Goal: Information Seeking & Learning: Learn about a topic

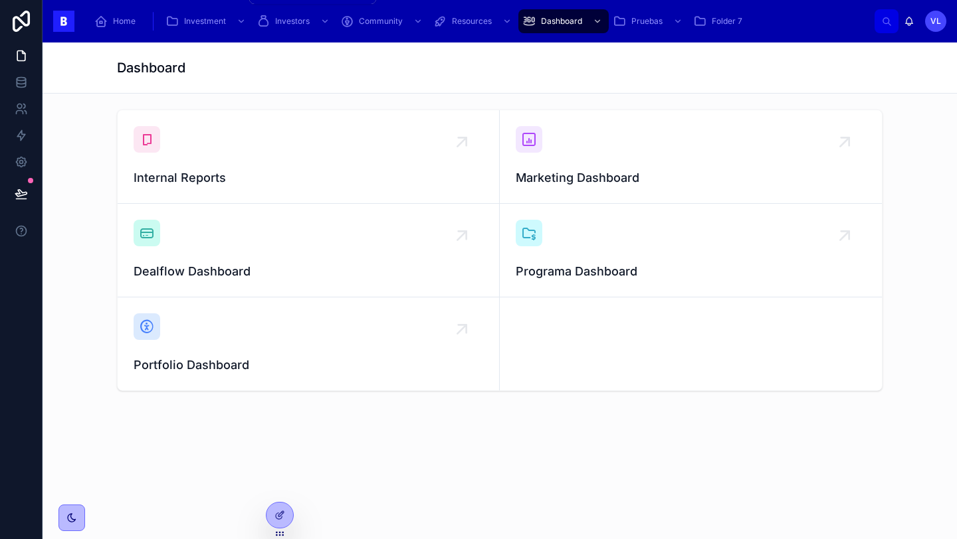
click at [213, 23] on span "Investment" at bounding box center [205, 21] width 42 height 11
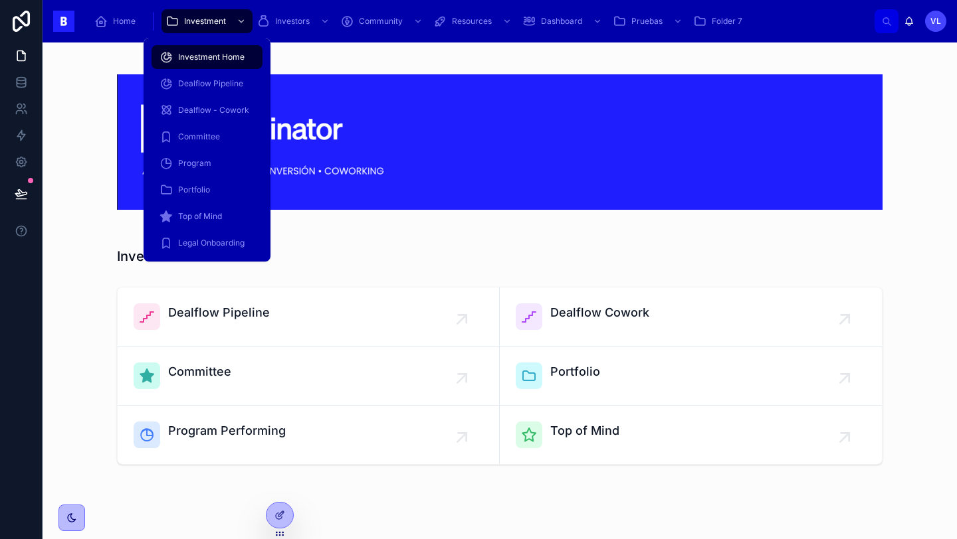
click at [201, 185] on span "Portfolio" at bounding box center [194, 190] width 32 height 11
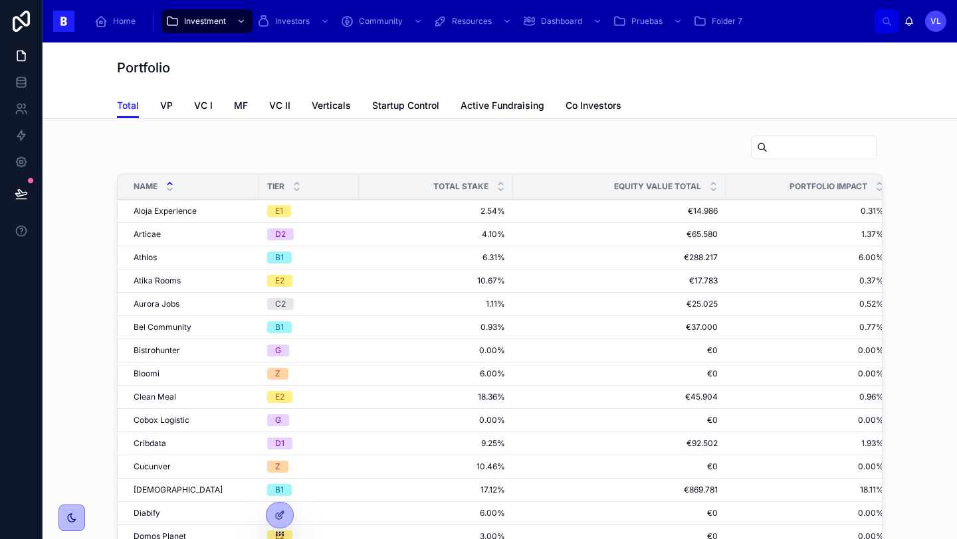
click at [294, 179] on icon at bounding box center [296, 183] width 9 height 9
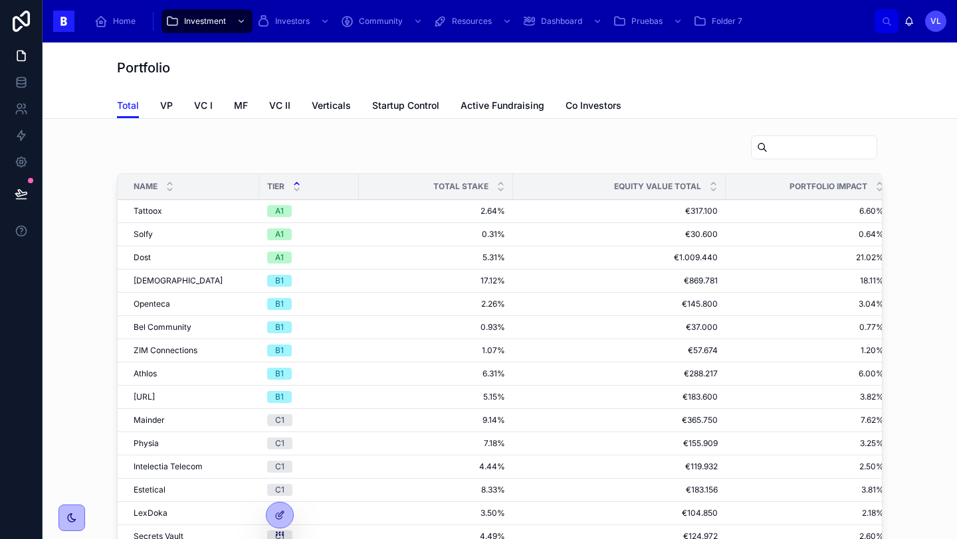
scroll to position [3, 0]
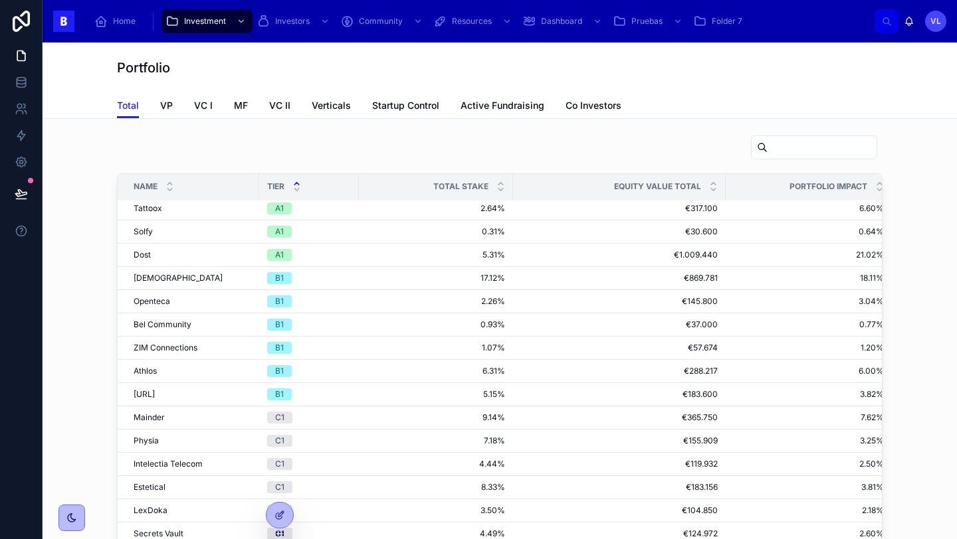
click at [163, 112] on span "VP" at bounding box center [166, 105] width 13 height 13
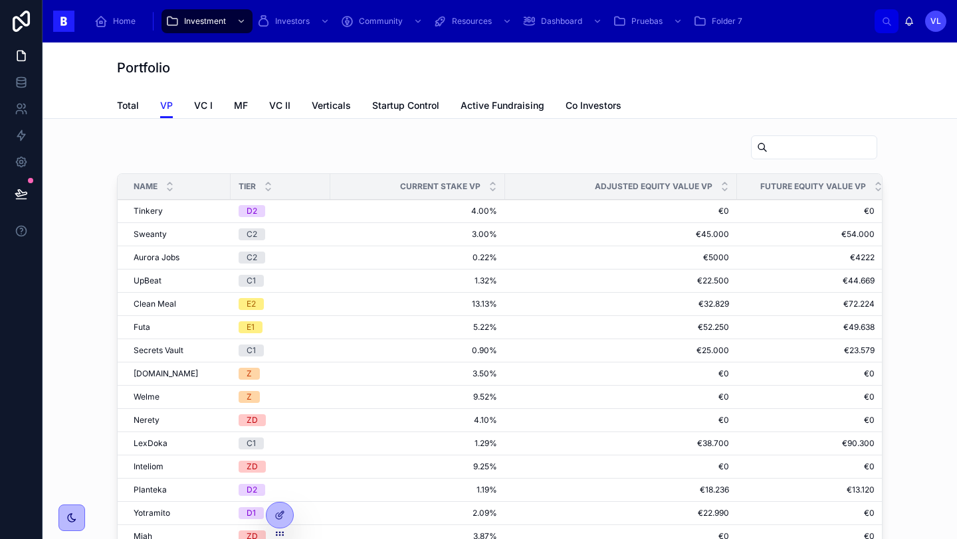
click at [203, 105] on span "VC I" at bounding box center [203, 105] width 19 height 13
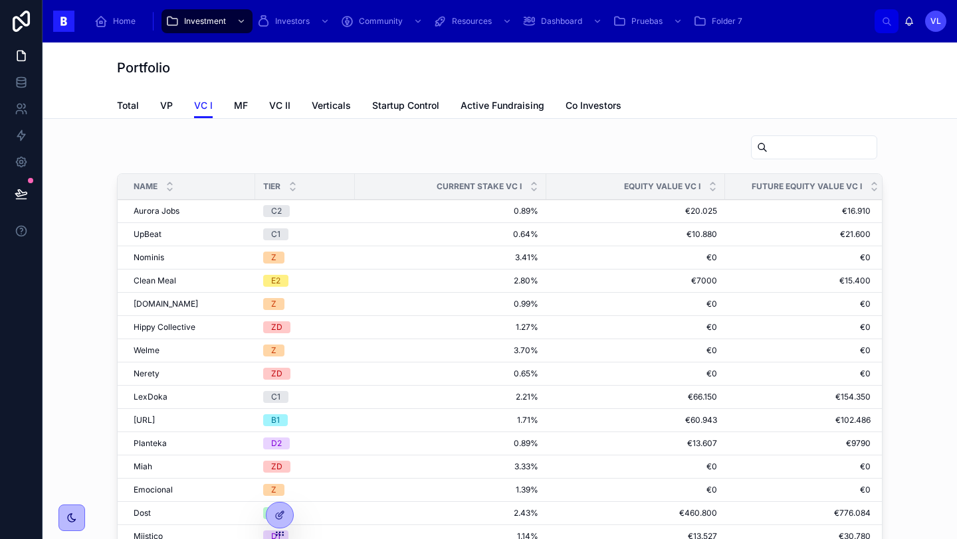
click at [405, 104] on span "Startup Control" at bounding box center [405, 105] width 67 height 13
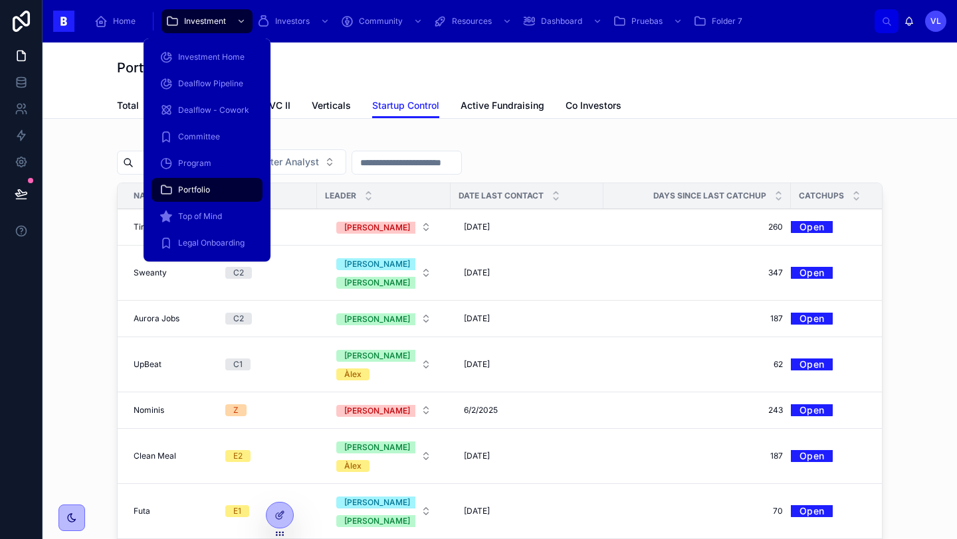
click at [211, 215] on span "Top of Mind" at bounding box center [200, 216] width 44 height 11
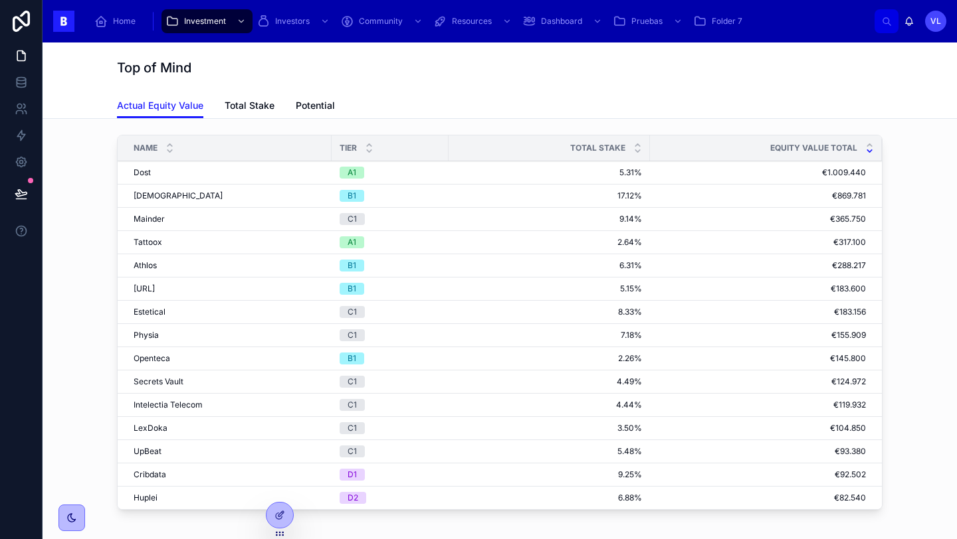
click at [365, 146] on icon at bounding box center [369, 145] width 9 height 9
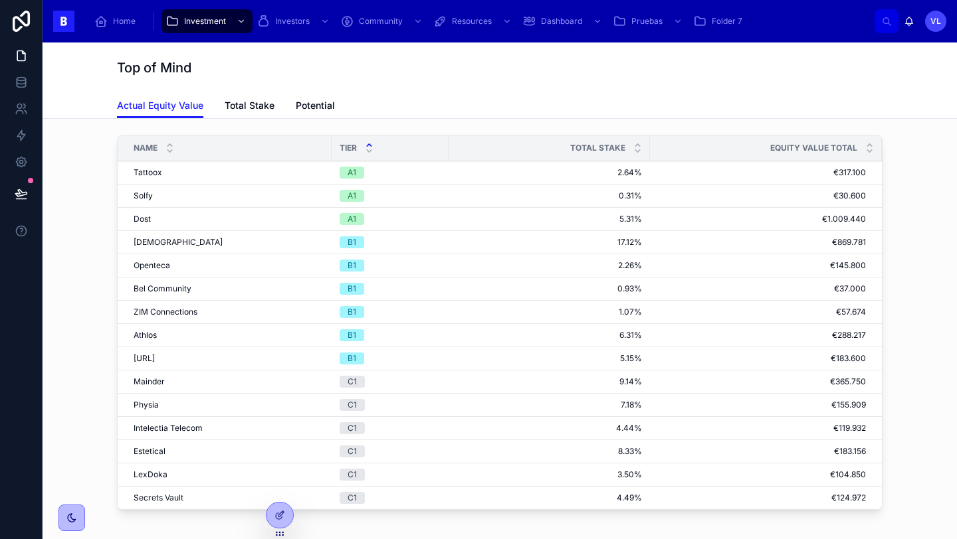
click at [246, 102] on span "Total Stake" at bounding box center [250, 105] width 50 height 13
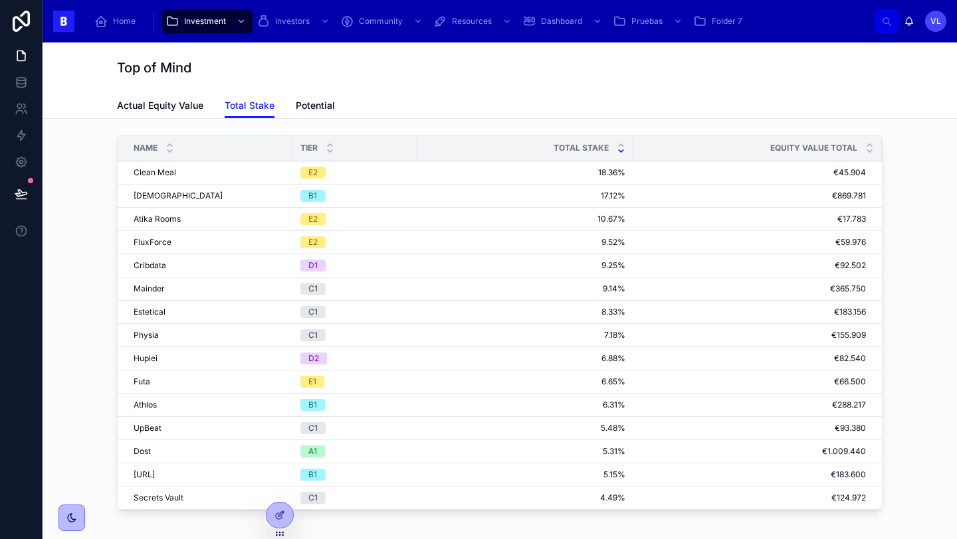
click at [181, 97] on link "Actual Equity Value" at bounding box center [160, 107] width 86 height 27
